Goal: Information Seeking & Learning: Find specific page/section

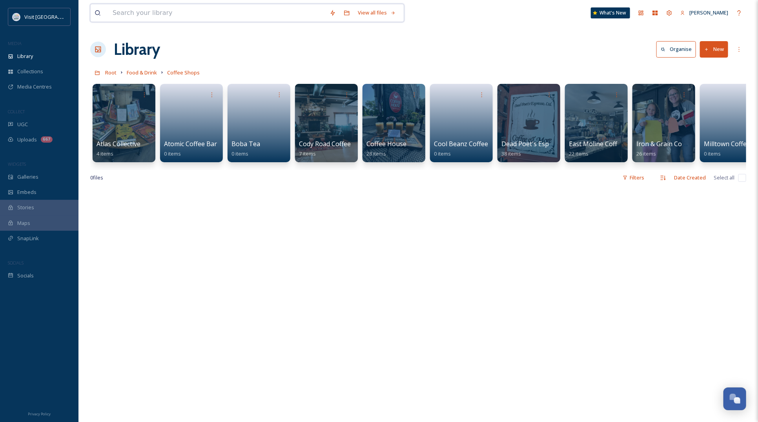
click at [167, 12] on input at bounding box center [217, 12] width 217 height 17
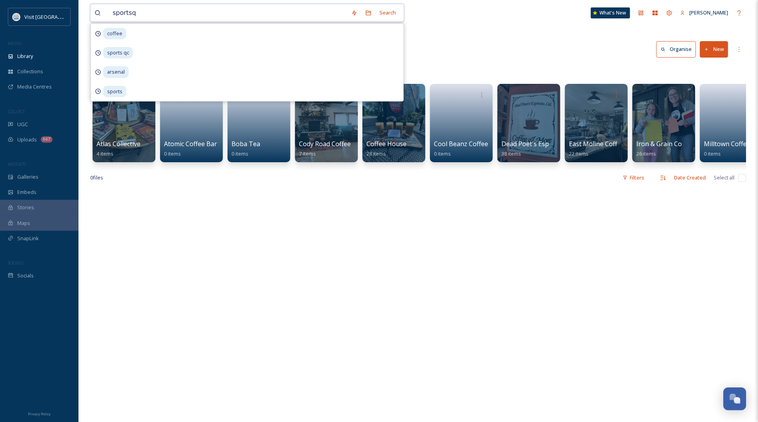
type input "sportsqc"
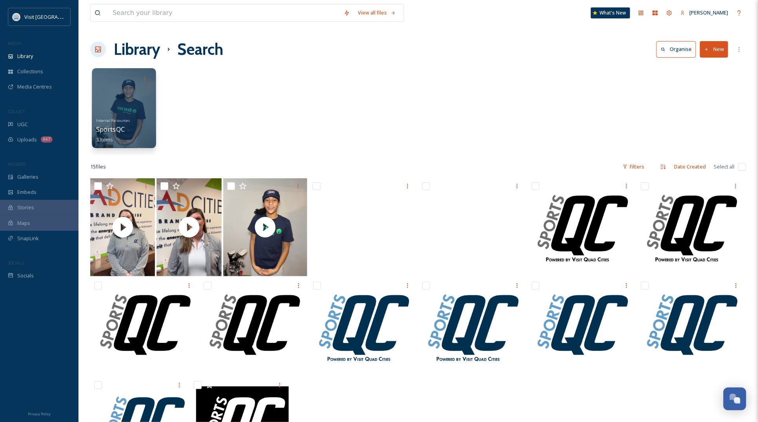
click at [120, 99] on div at bounding box center [124, 108] width 64 height 80
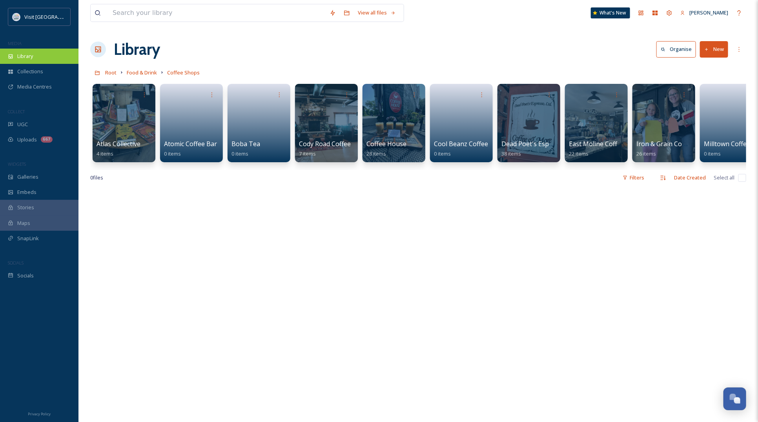
click at [36, 57] on div "Library" at bounding box center [39, 56] width 78 height 15
